Goal: Task Accomplishment & Management: Manage account settings

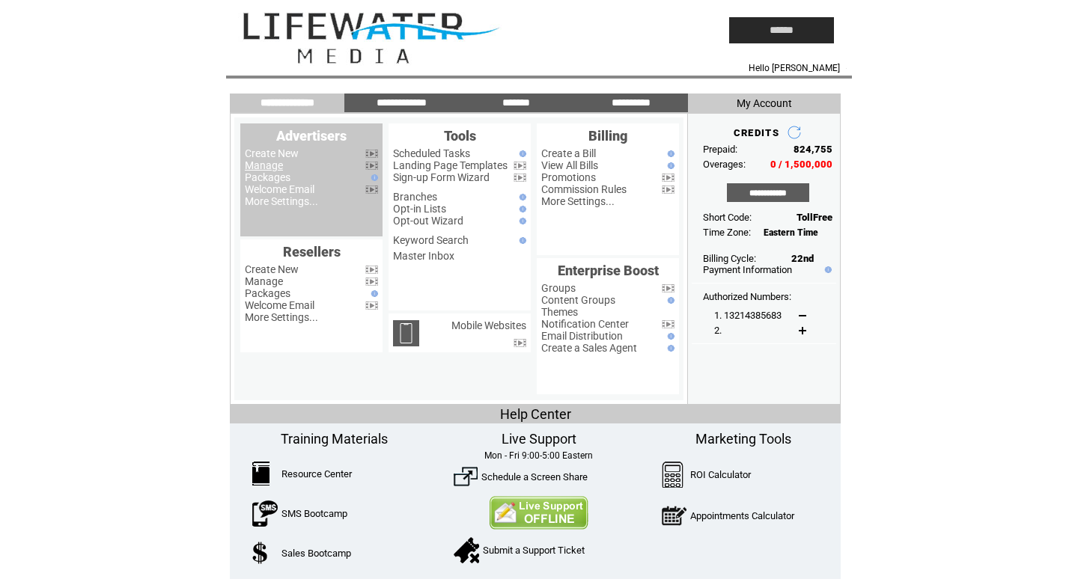
click at [266, 168] on link "Manage" at bounding box center [264, 165] width 38 height 12
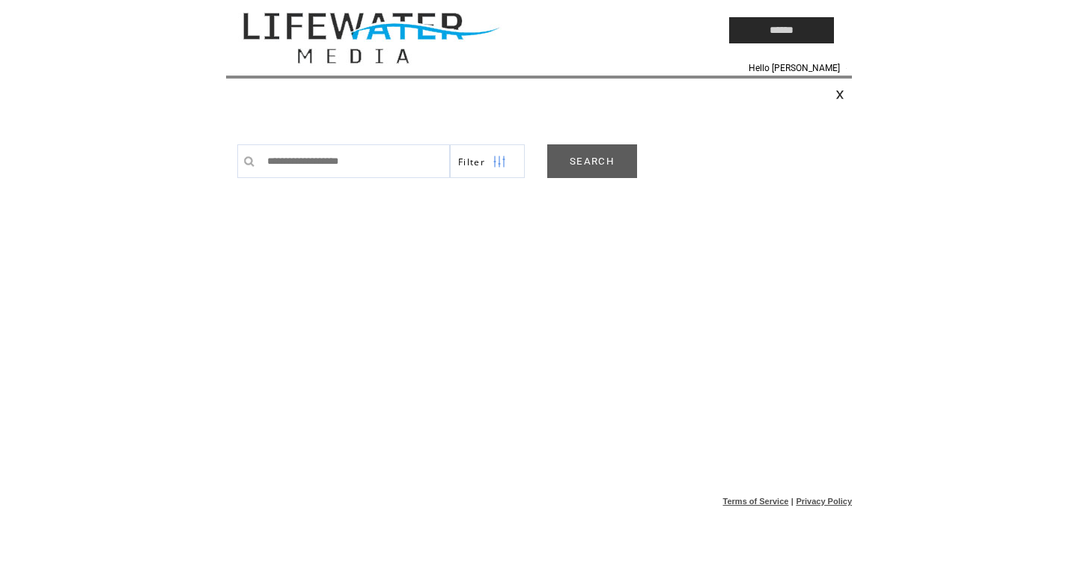
click at [587, 159] on link "SEARCH" at bounding box center [592, 161] width 90 height 34
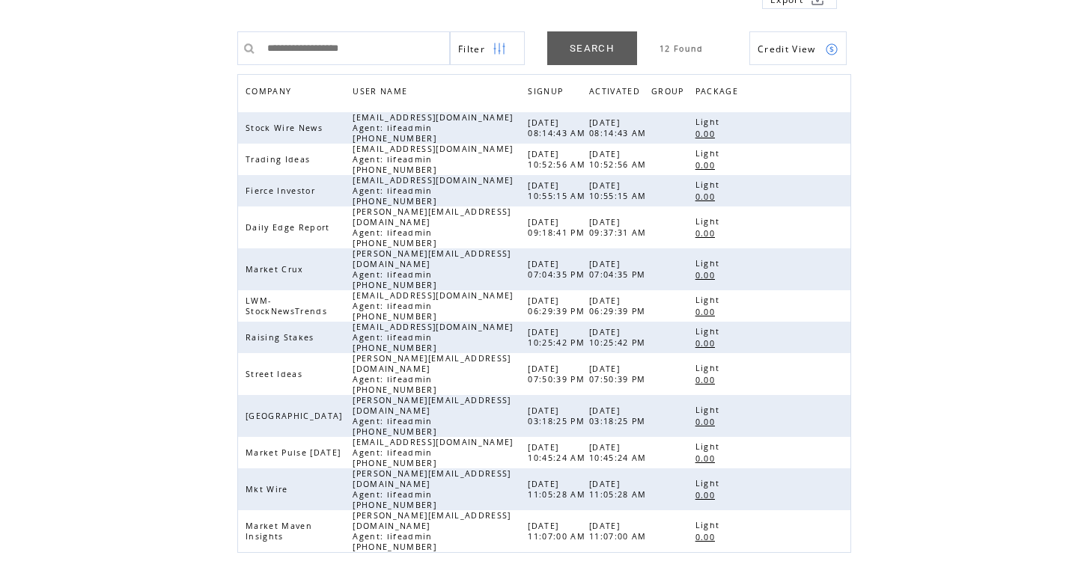
scroll to position [129, 0]
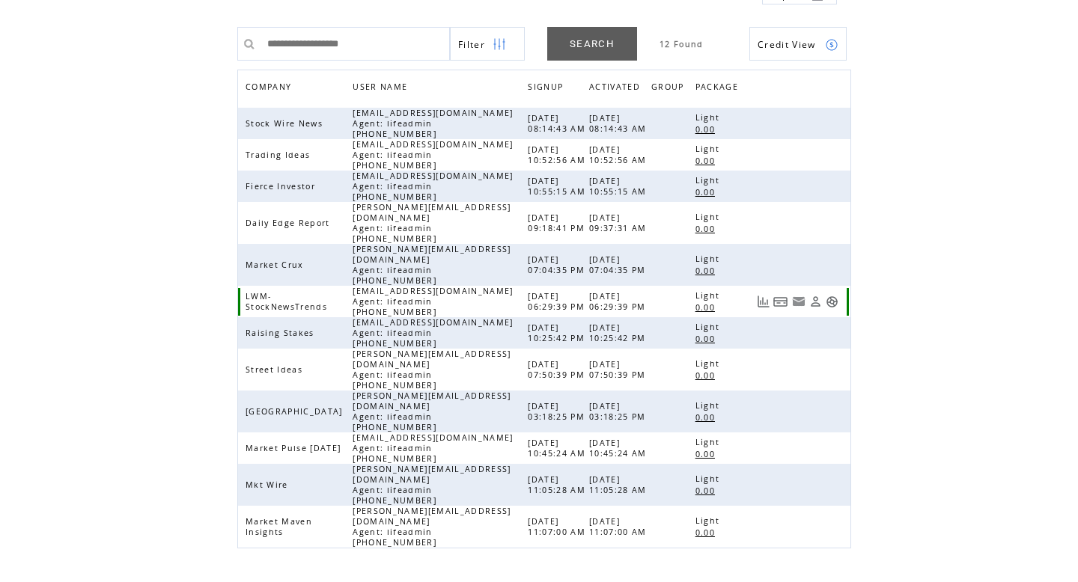
click at [835, 296] on link at bounding box center [831, 302] width 13 height 13
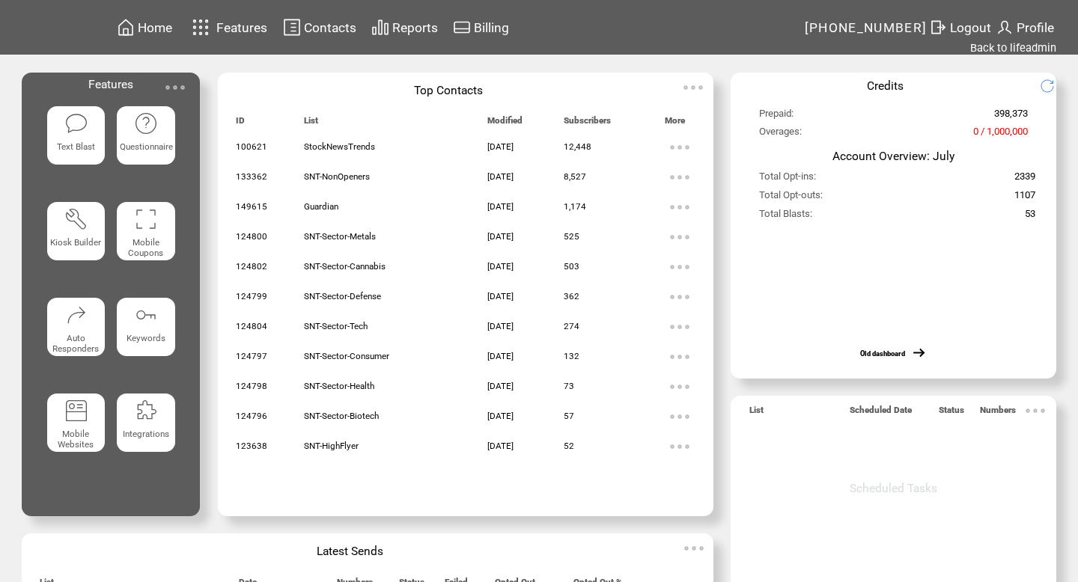
click at [297, 20] on img at bounding box center [292, 27] width 18 height 19
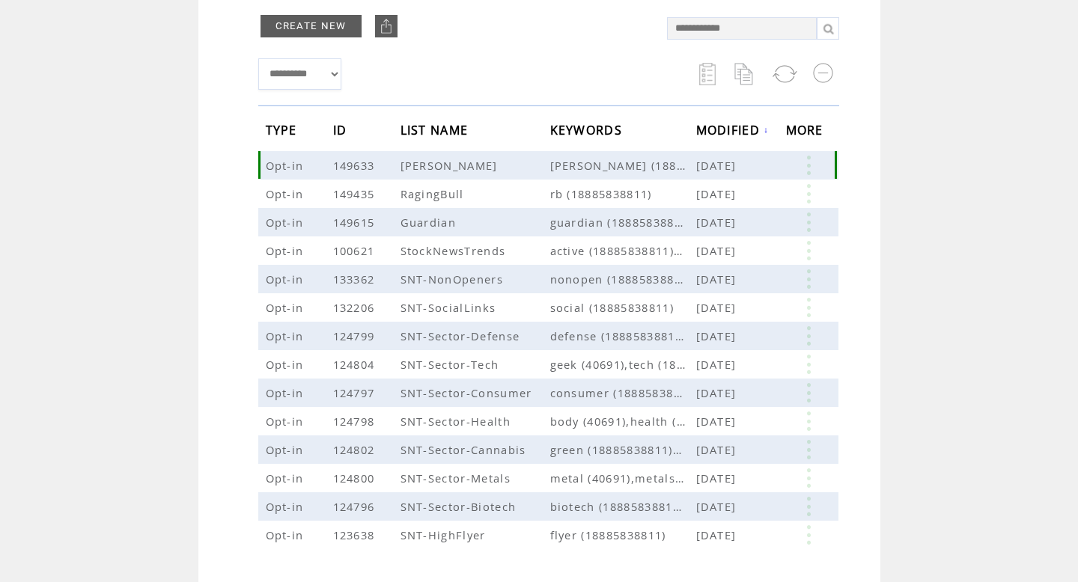
scroll to position [199, 0]
click at [805, 241] on link at bounding box center [808, 248] width 45 height 19
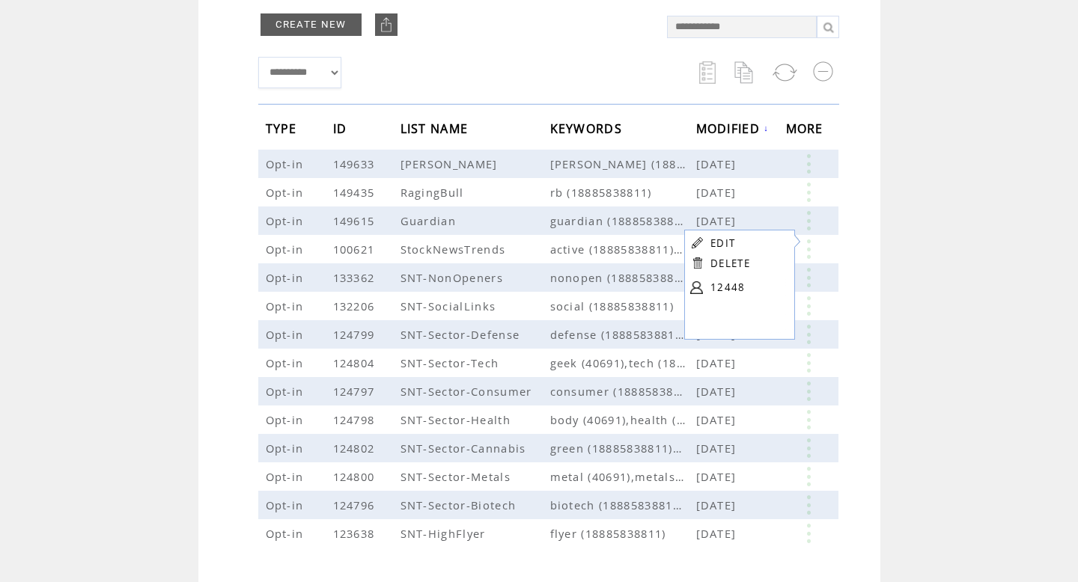
click at [854, 230] on td "**********" at bounding box center [539, 297] width 637 height 725
click at [802, 245] on link at bounding box center [808, 248] width 45 height 19
click at [733, 257] on link "EDIT" at bounding box center [727, 255] width 25 height 13
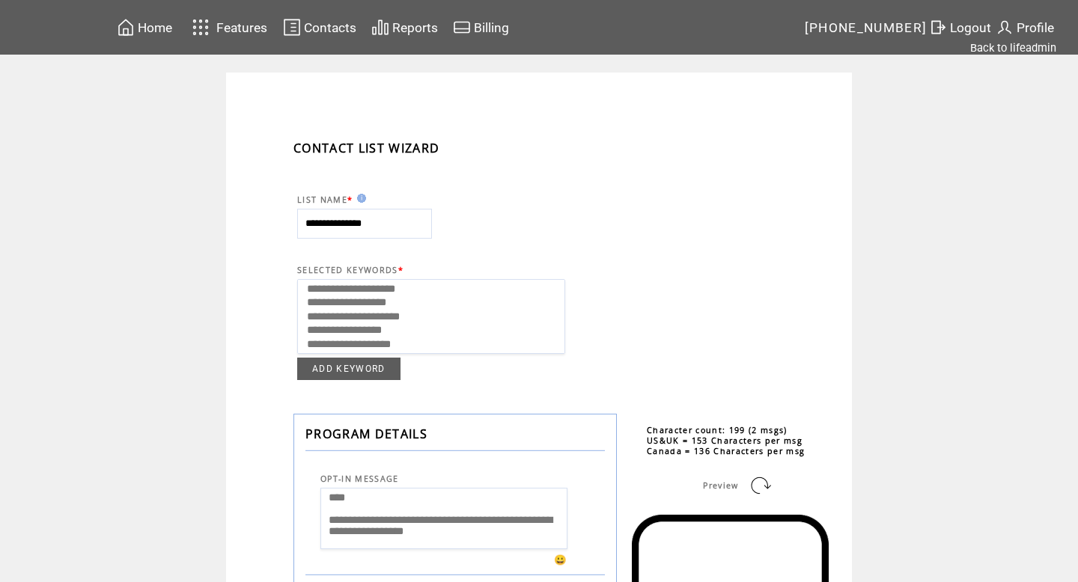
select select
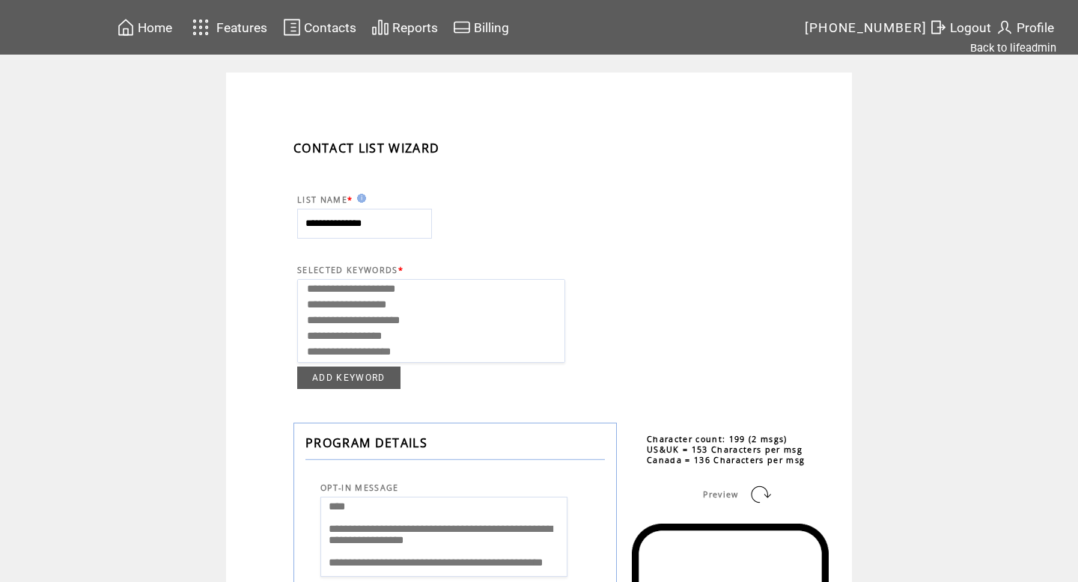
scroll to position [6, 0]
